Goal: Task Accomplishment & Management: Manage account settings

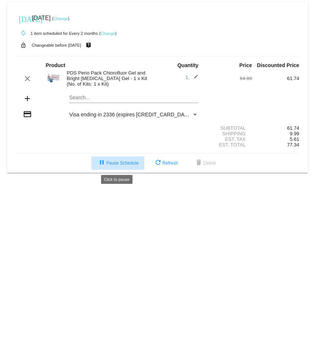
click at [122, 163] on span "pause Pause Schedule" at bounding box center [117, 162] width 41 height 5
click at [68, 19] on link "Change" at bounding box center [60, 18] width 14 height 4
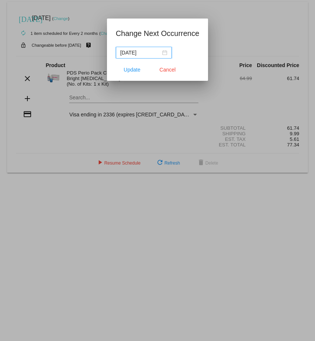
click at [163, 52] on div "2025-08-26" at bounding box center [143, 53] width 47 height 8
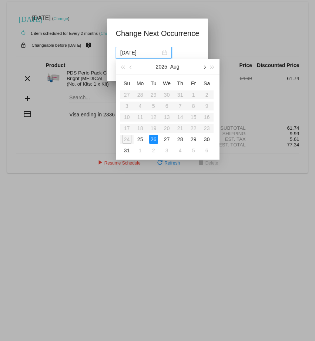
click at [203, 67] on span "button" at bounding box center [204, 68] width 4 height 4
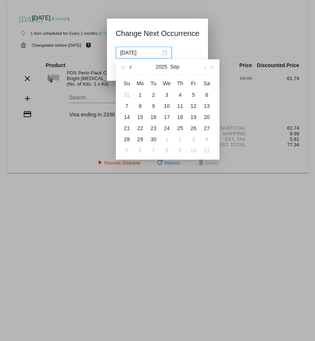
click at [130, 68] on span "button" at bounding box center [131, 68] width 4 height 4
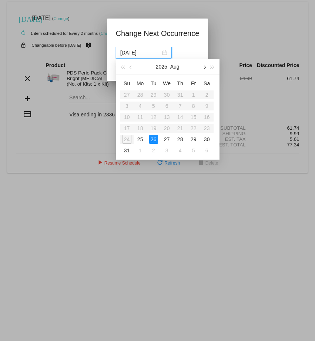
click at [206, 68] on button "button" at bounding box center [204, 66] width 8 height 15
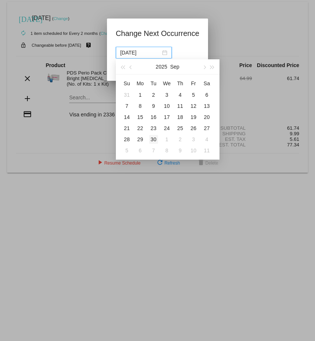
click at [152, 138] on div "30" at bounding box center [153, 139] width 9 height 9
type input "2025-09-30"
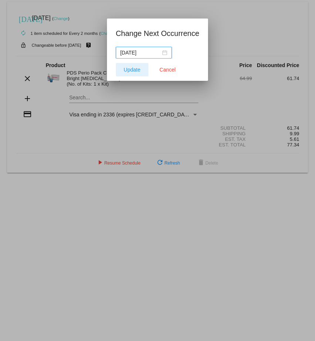
click at [130, 67] on span "Update" at bounding box center [132, 70] width 17 height 6
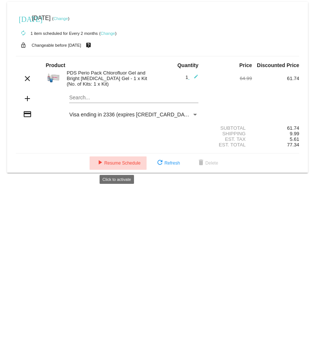
click at [115, 165] on span "play_arrow Resume Schedule" at bounding box center [118, 162] width 45 height 5
